Goal: Check status

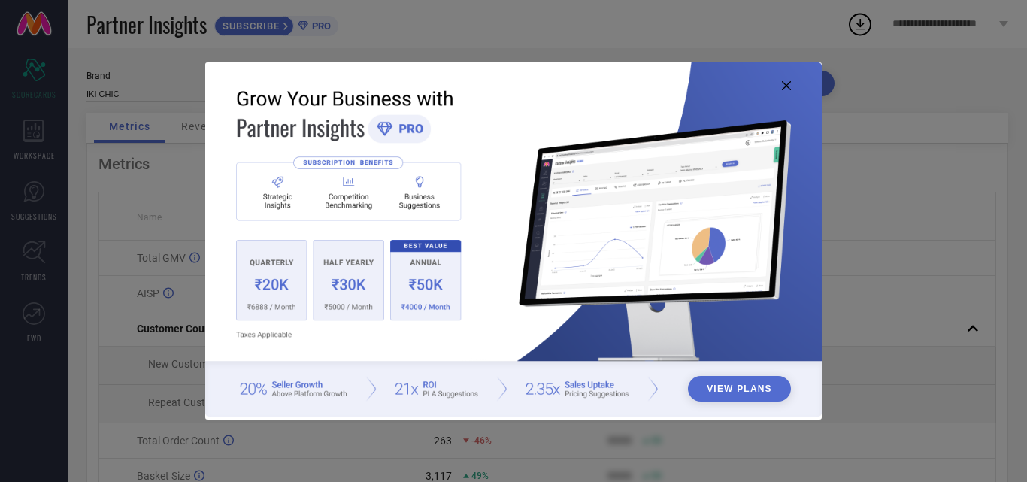
click at [791, 86] on img at bounding box center [513, 239] width 617 height 354
click at [789, 86] on icon at bounding box center [786, 85] width 9 height 9
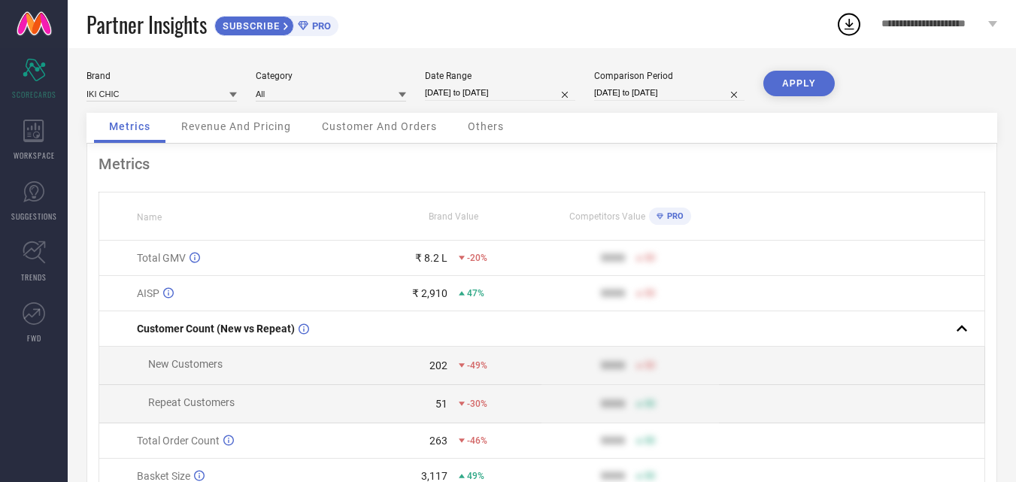
click at [390, 129] on span "Customer And Orders" at bounding box center [379, 126] width 115 height 12
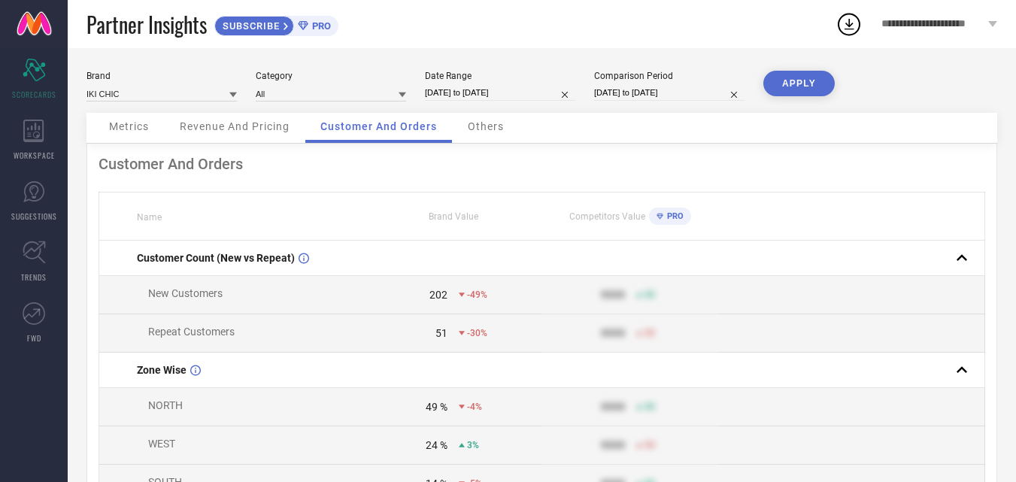
click at [233, 124] on span "Revenue And Pricing" at bounding box center [235, 126] width 110 height 12
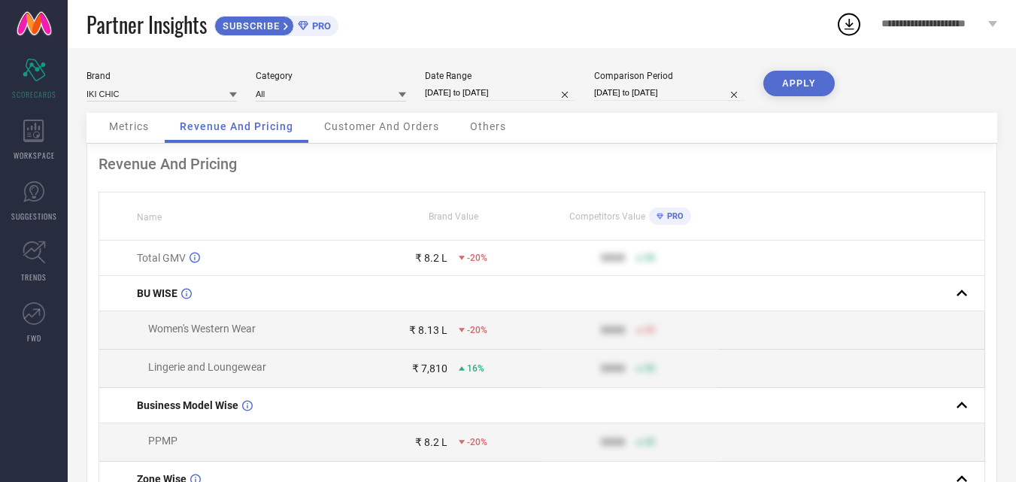
click at [494, 92] on input "[DATE] to [DATE]" at bounding box center [500, 93] width 150 height 16
select select "7"
select select "2025"
select select "8"
select select "2025"
